Goal: Navigation & Orientation: Find specific page/section

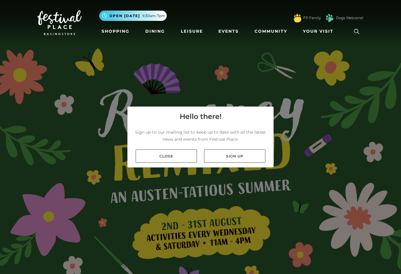
click at [175, 163] on link "Close" at bounding box center [166, 155] width 61 height 13
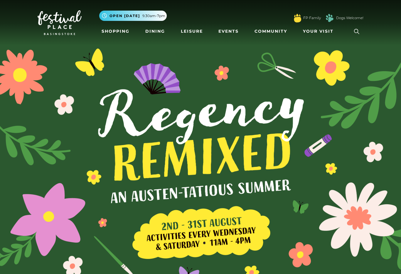
click at [106, 37] on link "Shopping" at bounding box center [115, 31] width 33 height 11
click at [153, 33] on link "Dining" at bounding box center [155, 31] width 24 height 11
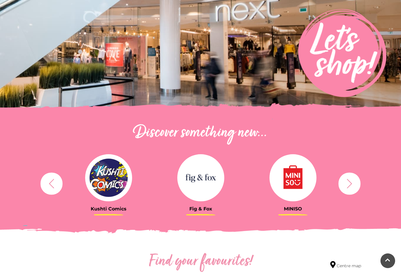
scroll to position [79, 0]
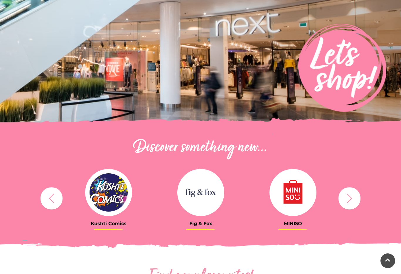
click at [350, 197] on icon "button" at bounding box center [349, 197] width 11 height 11
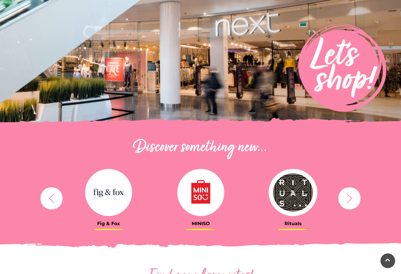
click at [345, 200] on icon "button" at bounding box center [349, 197] width 11 height 11
click at [347, 202] on icon "button" at bounding box center [349, 197] width 11 height 11
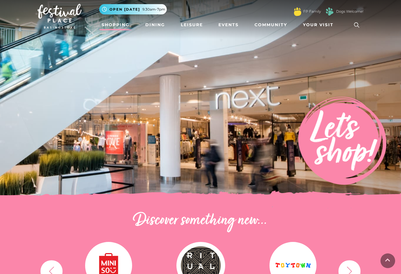
scroll to position [0, 0]
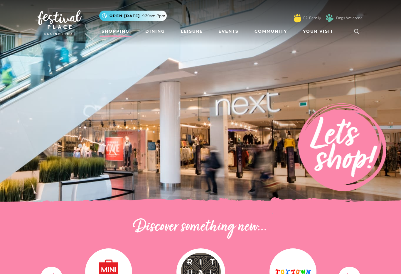
click at [188, 26] on link "Leisure" at bounding box center [192, 31] width 27 height 11
